Goal: Information Seeking & Learning: Learn about a topic

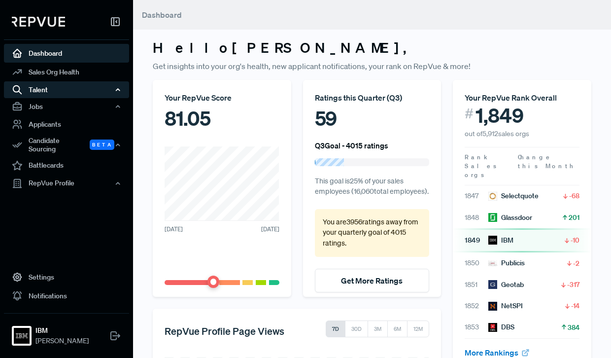
click at [102, 88] on div "Talent" at bounding box center [66, 89] width 125 height 17
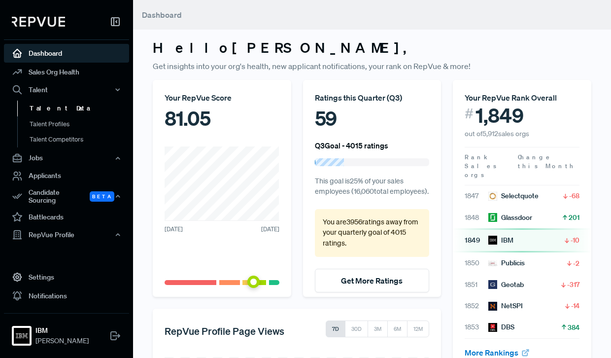
click at [61, 106] on link "Talent Data" at bounding box center [79, 108] width 125 height 16
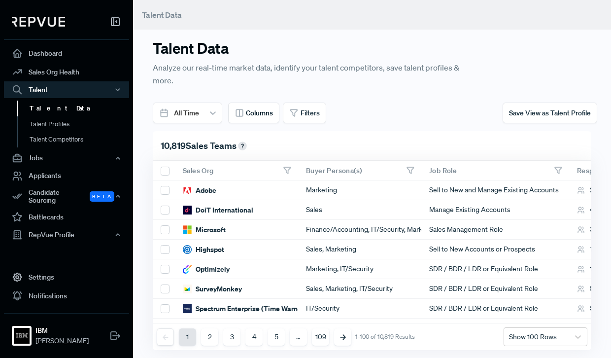
click at [412, 168] on use at bounding box center [410, 170] width 6 height 6
click at [298, 113] on button "Filters" at bounding box center [304, 112] width 43 height 21
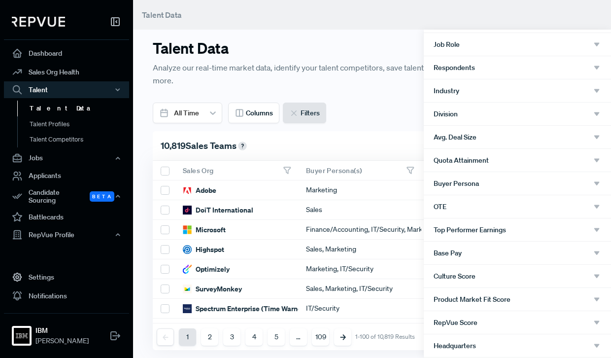
scroll to position [51, 0]
click at [496, 182] on div "Buyer Persona" at bounding box center [516, 182] width 167 height 9
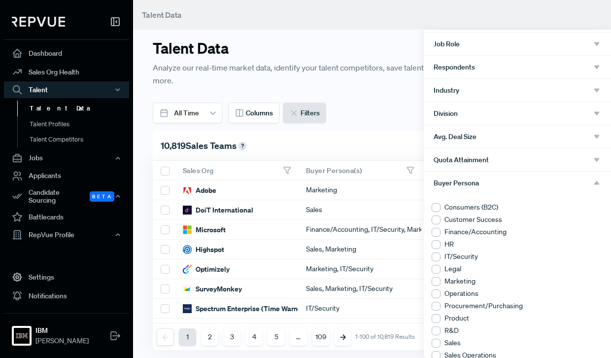
click at [437, 281] on div at bounding box center [435, 281] width 9 height 9
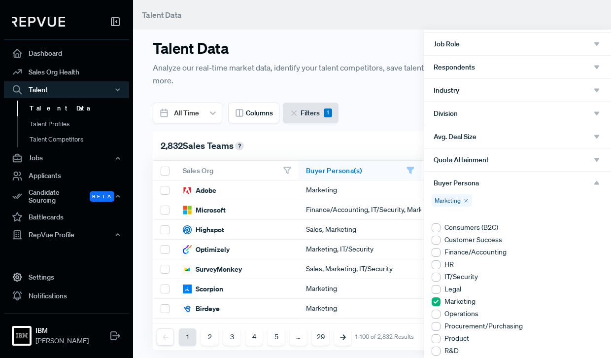
click at [505, 182] on div "Buyer Persona" at bounding box center [516, 182] width 167 height 9
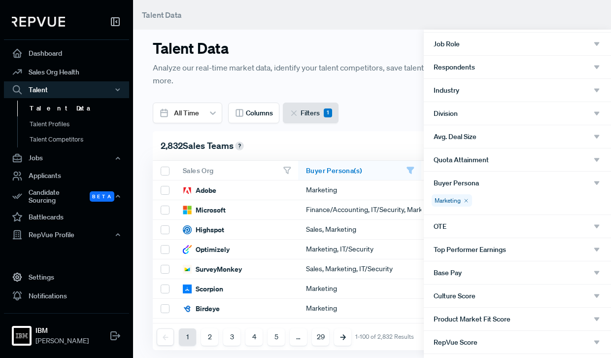
click at [393, 119] on div at bounding box center [305, 179] width 611 height 358
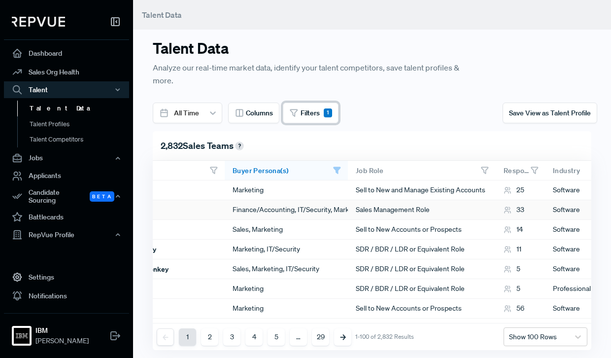
scroll to position [0, 76]
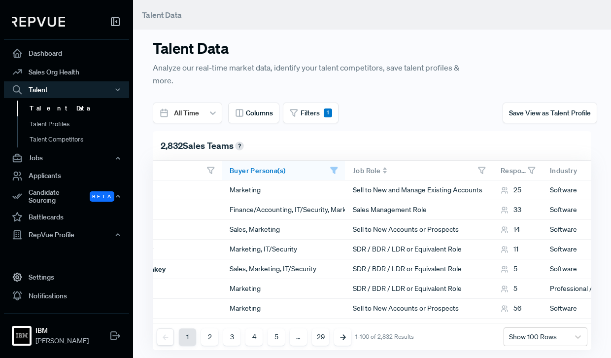
click at [480, 170] on icon at bounding box center [481, 170] width 9 height 9
click at [298, 114] on icon at bounding box center [293, 112] width 9 height 9
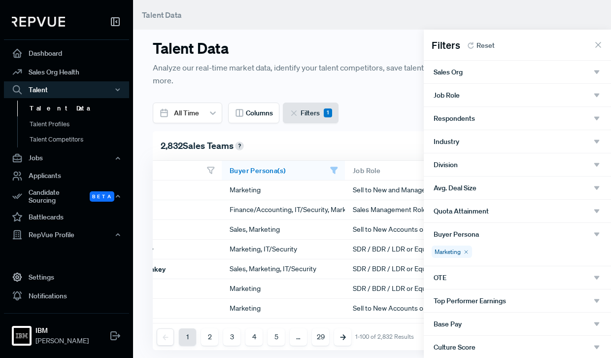
click at [471, 94] on div "Job Role" at bounding box center [516, 95] width 167 height 9
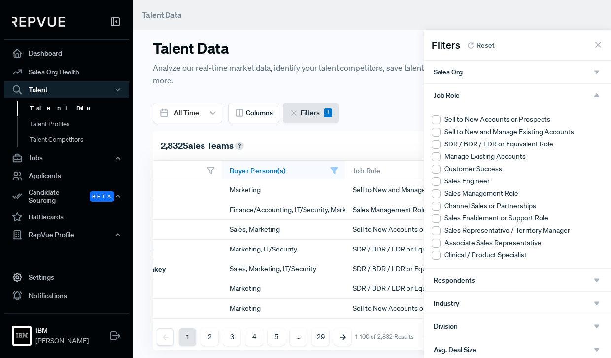
click at [438, 120] on div at bounding box center [435, 119] width 9 height 9
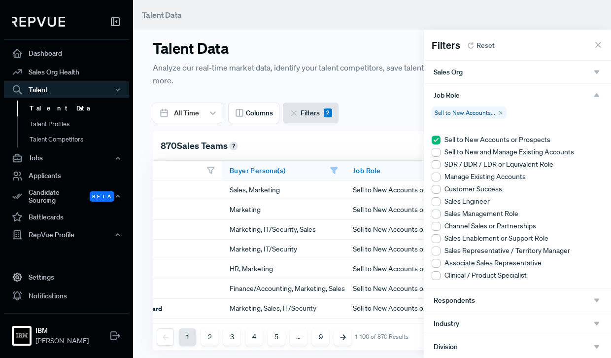
click at [437, 150] on div at bounding box center [435, 152] width 9 height 9
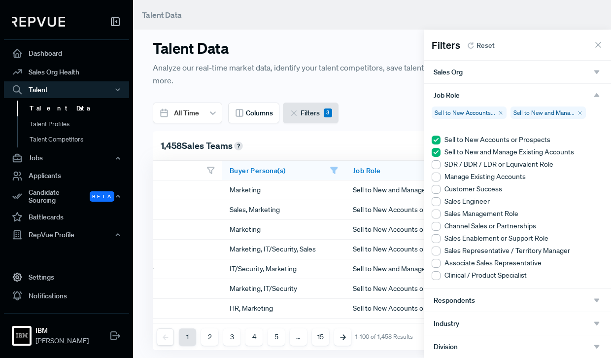
click at [437, 174] on div at bounding box center [435, 176] width 9 height 9
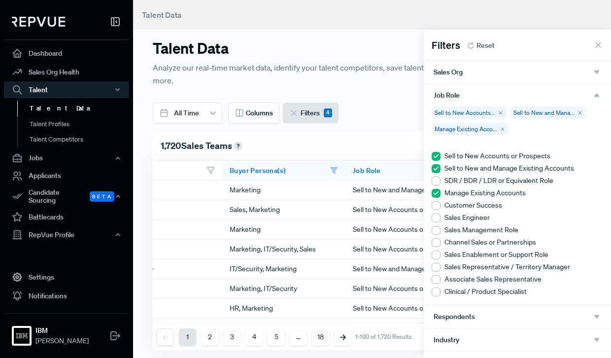
click at [397, 133] on div at bounding box center [305, 179] width 611 height 358
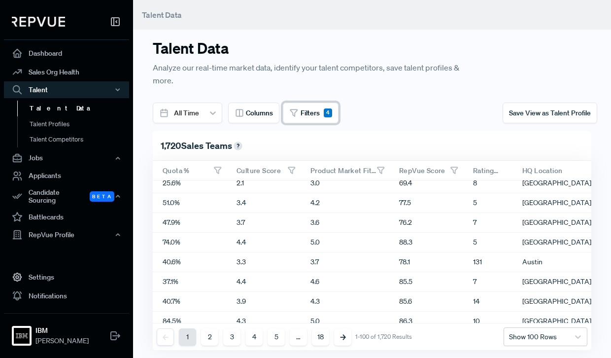
scroll to position [1800, 879]
